Goal: Transaction & Acquisition: Purchase product/service

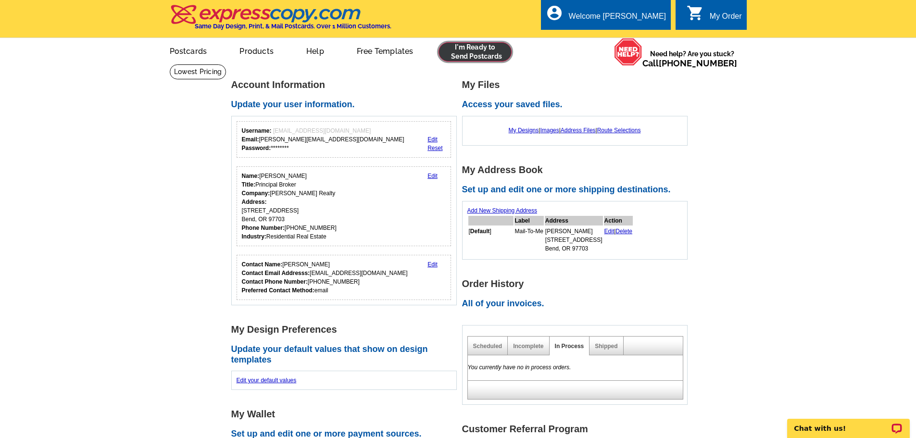
click at [474, 50] on link at bounding box center [475, 51] width 74 height 19
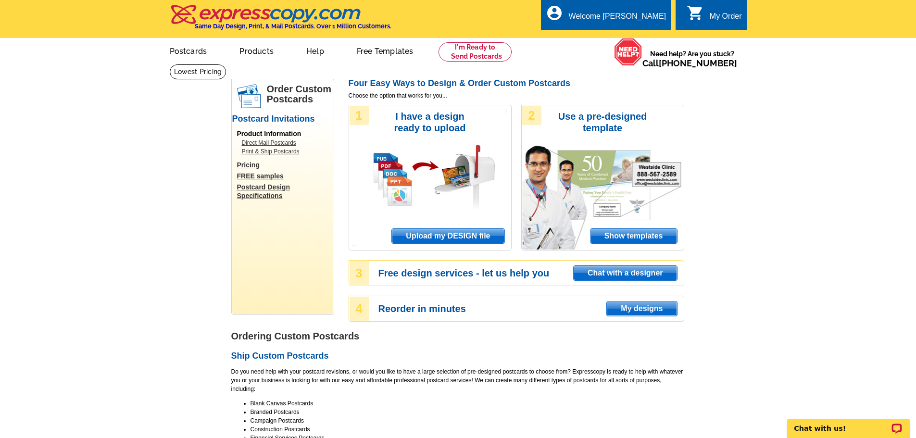
click at [447, 235] on span "Upload my DESIGN file" at bounding box center [448, 236] width 112 height 14
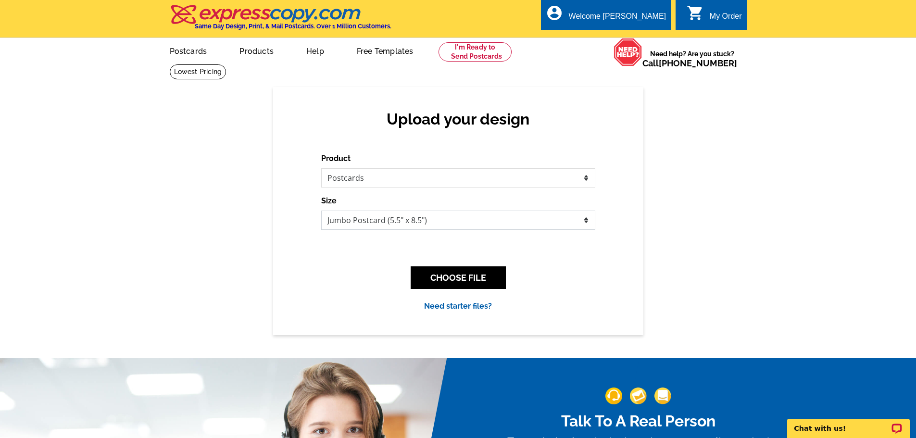
click at [464, 213] on select "Jumbo Postcard (5.5" x 8.5") Regular Postcard (4.25" x 5.6") Panoramic Postcard…" at bounding box center [458, 220] width 274 height 19
select select "1"
click at [321, 211] on select "Jumbo Postcard (5.5" x 8.5") Regular Postcard (4.25" x 5.6") Panoramic Postcard…" at bounding box center [458, 220] width 274 height 19
click at [445, 270] on button "CHOOSE FILE" at bounding box center [458, 277] width 95 height 23
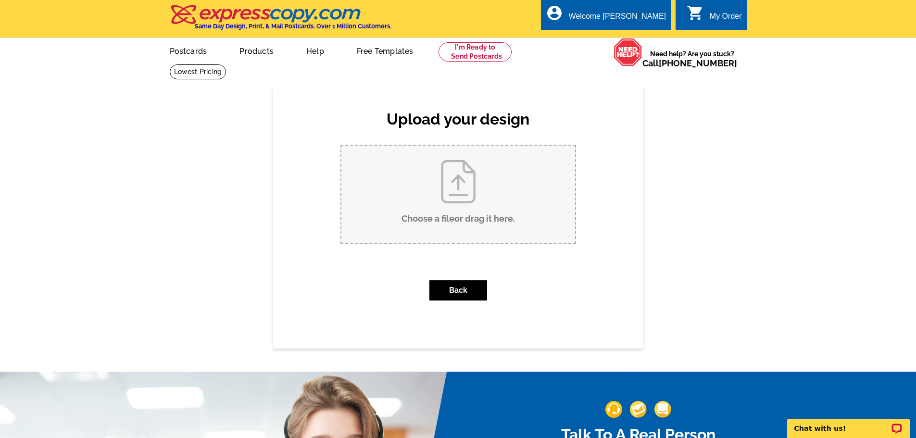
click at [464, 203] on input "Choose a file or drag it here ." at bounding box center [458, 194] width 234 height 97
type input "C:\fakepath\12th Street SOLD.pdf"
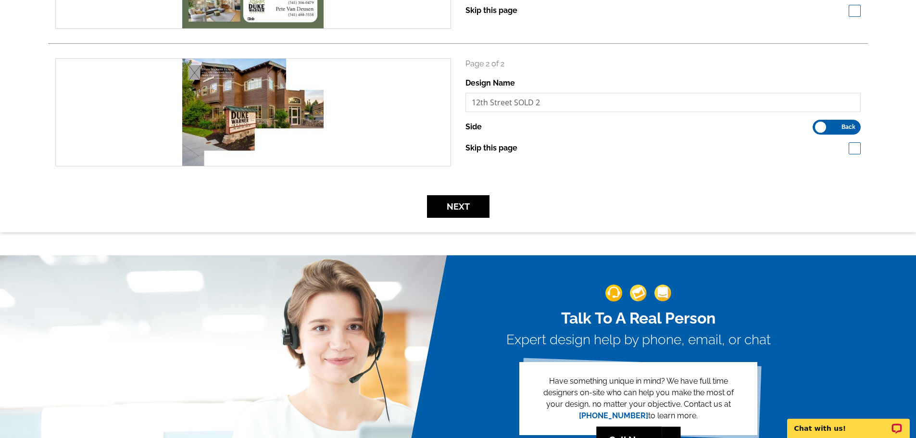
scroll to position [240, 0]
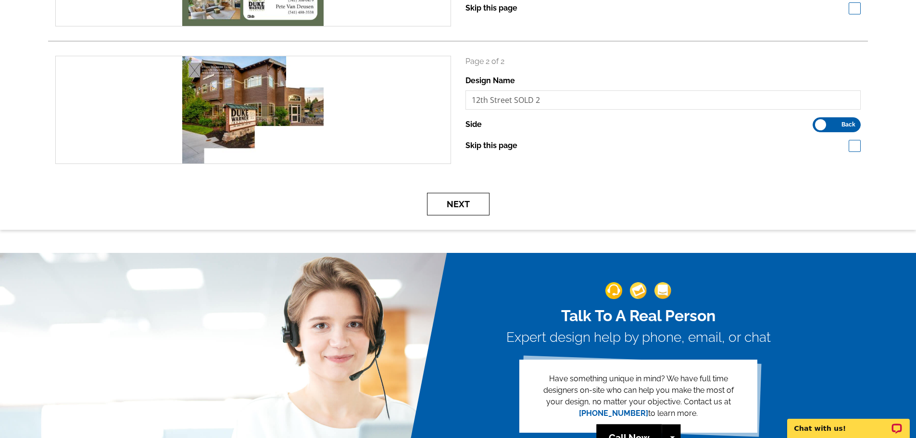
click at [439, 208] on button "Next" at bounding box center [458, 204] width 62 height 23
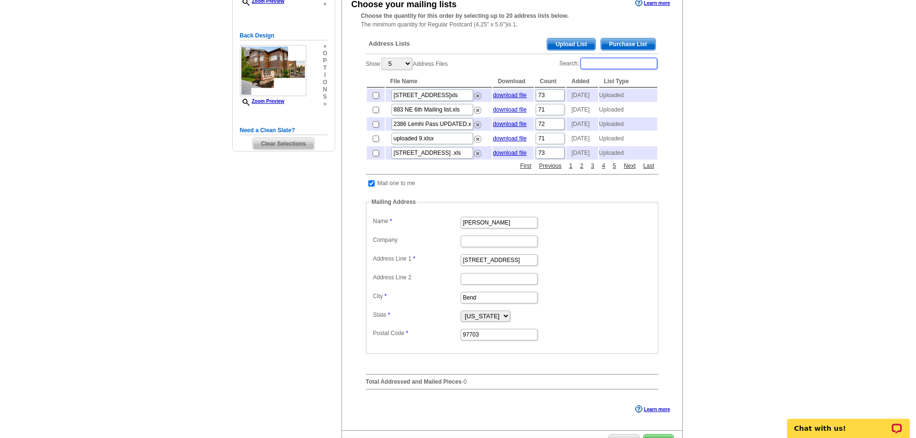
click at [600, 66] on input "Search:" at bounding box center [618, 64] width 77 height 12
type input "12th"
click at [375, 97] on input "checkbox" at bounding box center [376, 95] width 6 height 6
checkbox input "true"
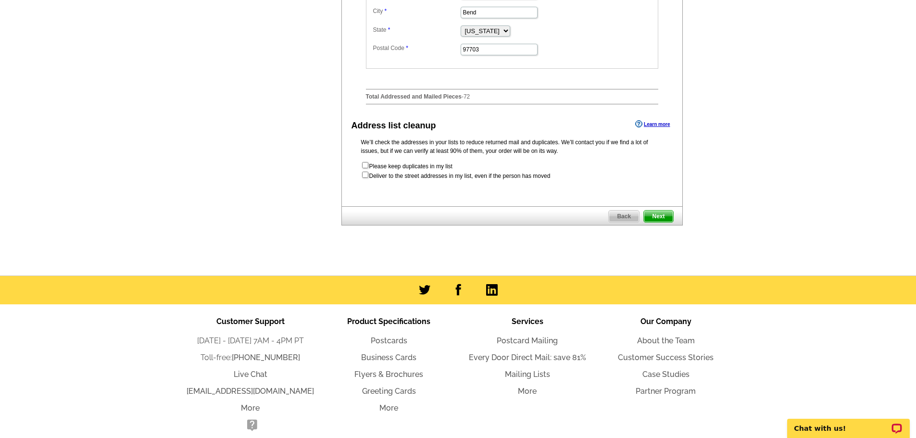
scroll to position [481, 0]
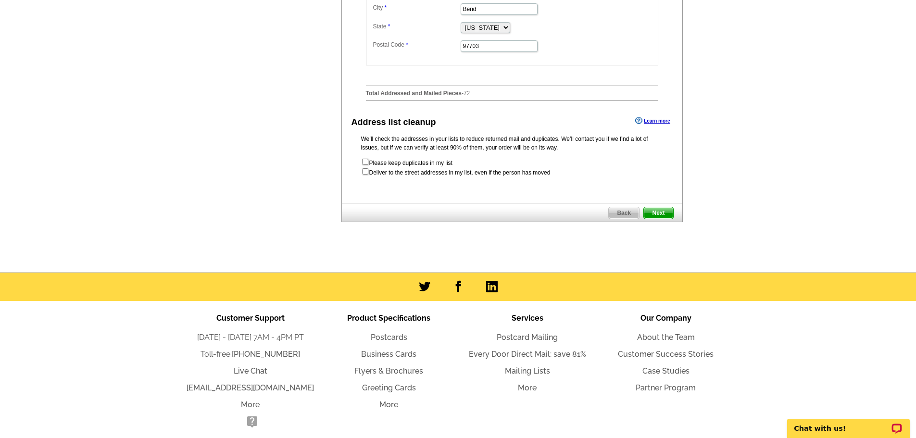
click at [656, 219] on span "Next" at bounding box center [658, 213] width 29 height 12
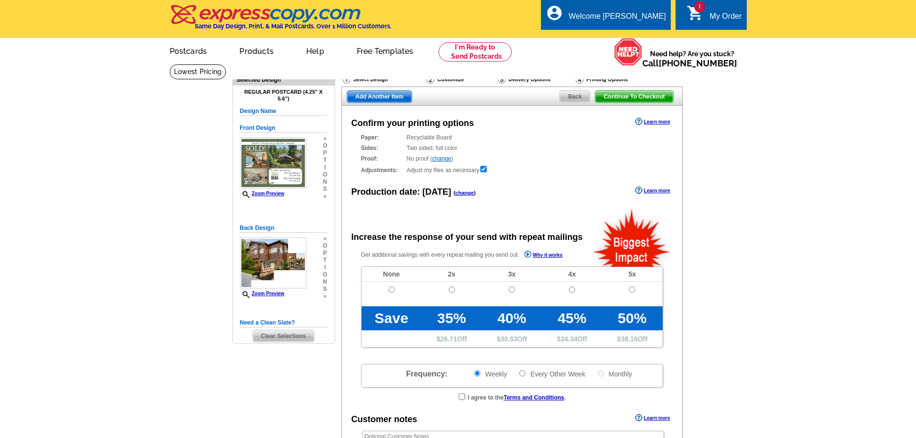
radio input "false"
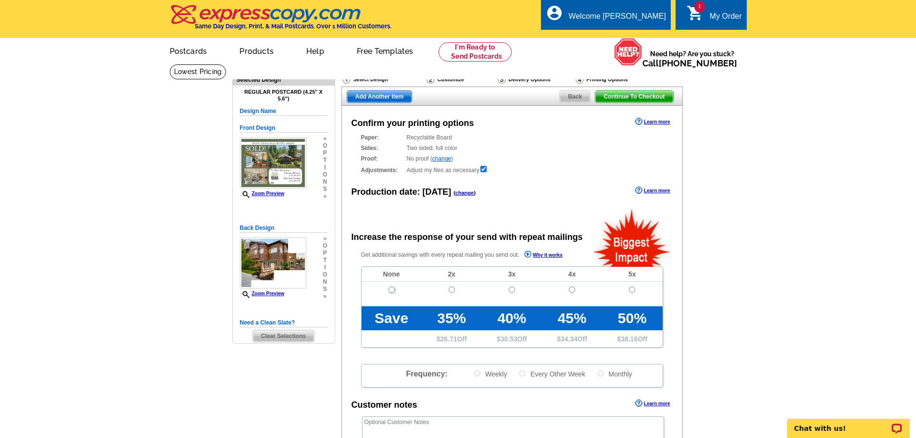
click at [390, 293] on input "radio" at bounding box center [391, 290] width 6 height 6
radio input "true"
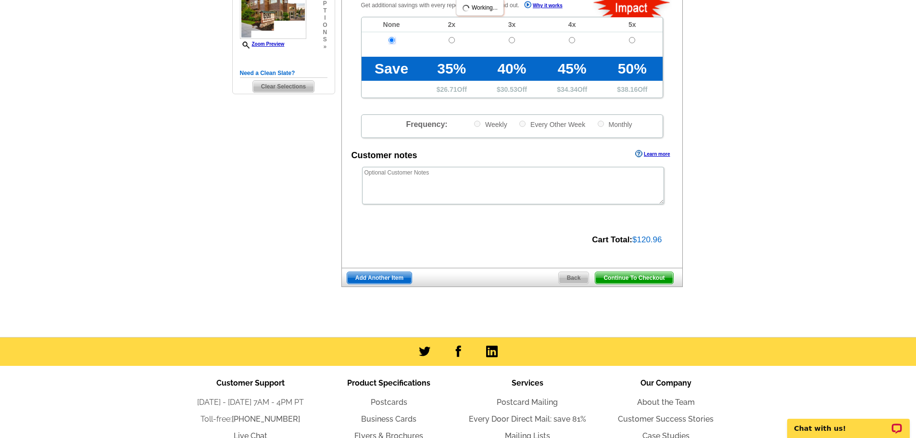
scroll to position [288, 0]
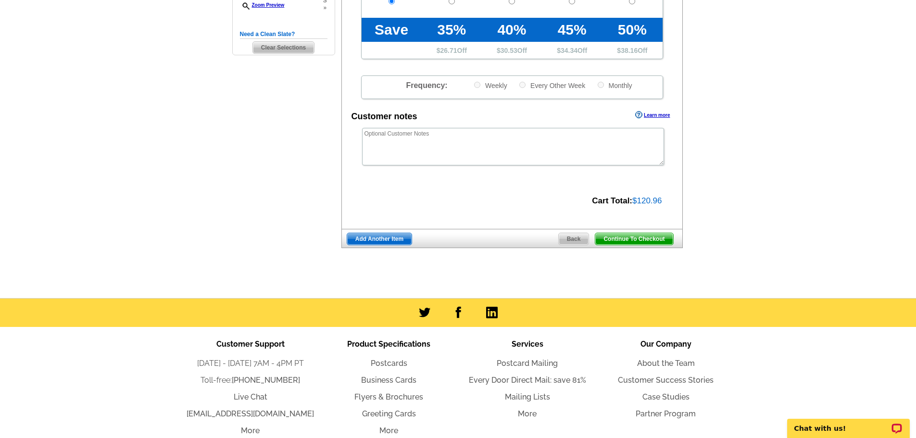
click at [626, 242] on span "Continue To Checkout" at bounding box center [633, 239] width 77 height 12
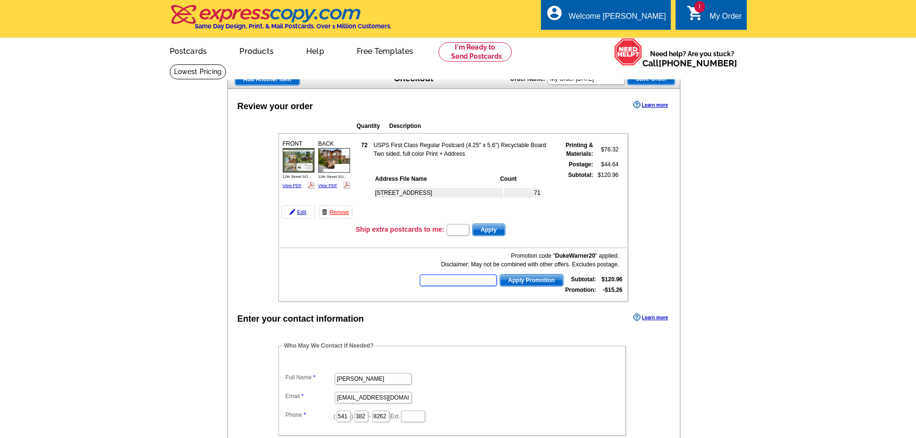
click at [457, 280] on input "text" at bounding box center [458, 280] width 77 height 12
drag, startPoint x: 460, startPoint y: 276, endPoint x: 390, endPoint y: 280, distance: 69.8
click at [390, 280] on td "Promotion code " DukeWarner20 " applied. Disclaimer: May not be combined with o…" at bounding box center [453, 272] width 347 height 47
type input "HURRY40"
click at [538, 284] on span "Apply Promotion" at bounding box center [531, 280] width 63 height 12
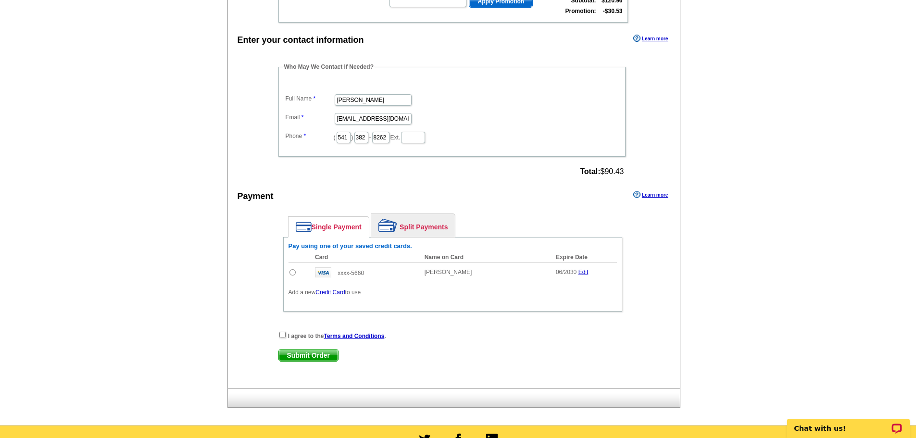
scroll to position [288, 0]
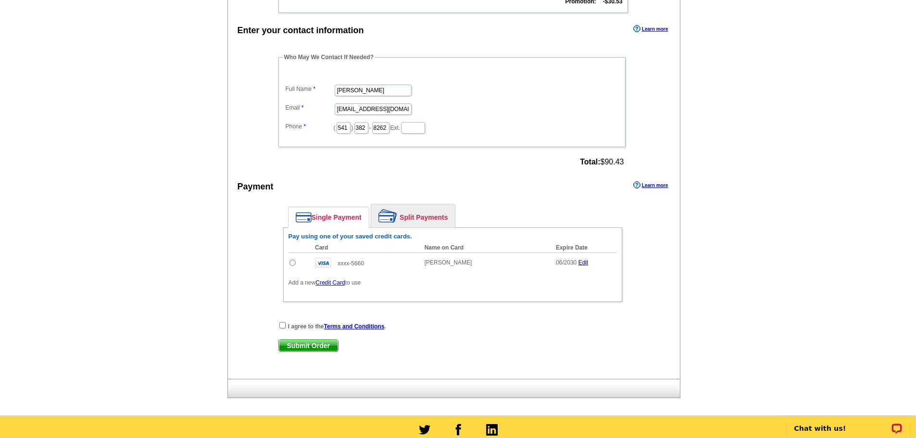
click at [289, 264] on input "radio" at bounding box center [292, 263] width 6 height 6
radio input "true"
click at [283, 328] on input "checkbox" at bounding box center [282, 325] width 6 height 6
checkbox input "true"
click at [288, 350] on span "Submit Order" at bounding box center [308, 346] width 59 height 12
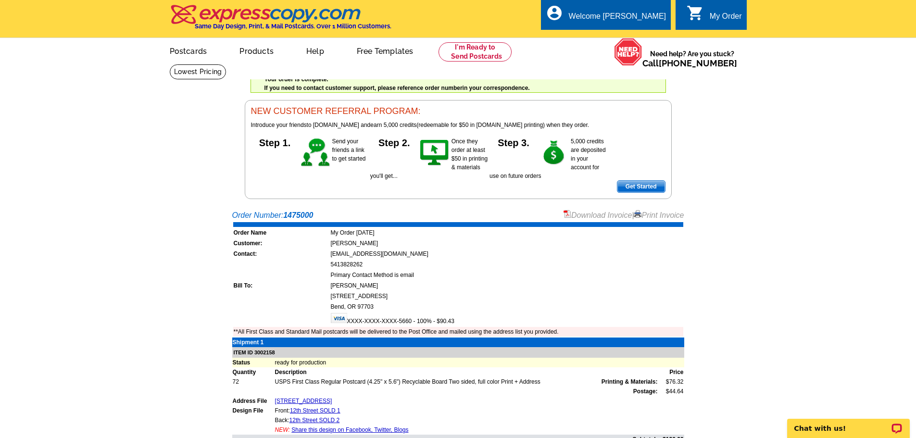
click at [656, 219] on link "Print Invoice" at bounding box center [659, 215] width 50 height 8
